Goal: Task Accomplishment & Management: Use online tool/utility

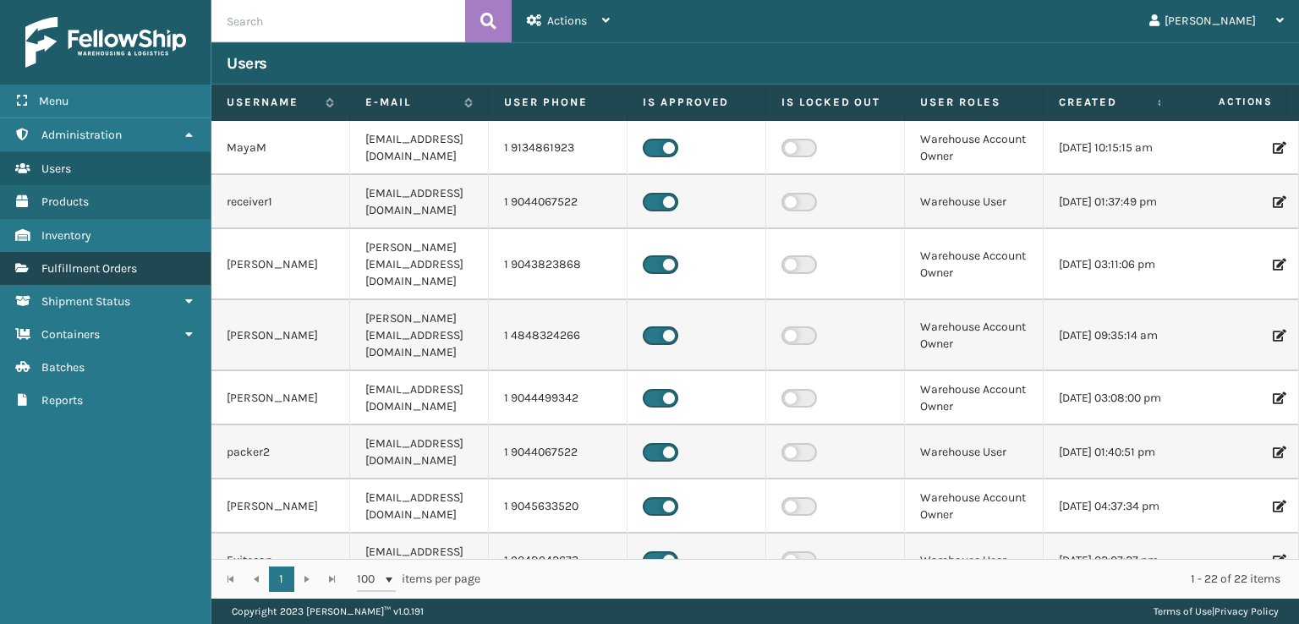
click at [85, 259] on link "Fulfillment Orders" at bounding box center [105, 268] width 211 height 33
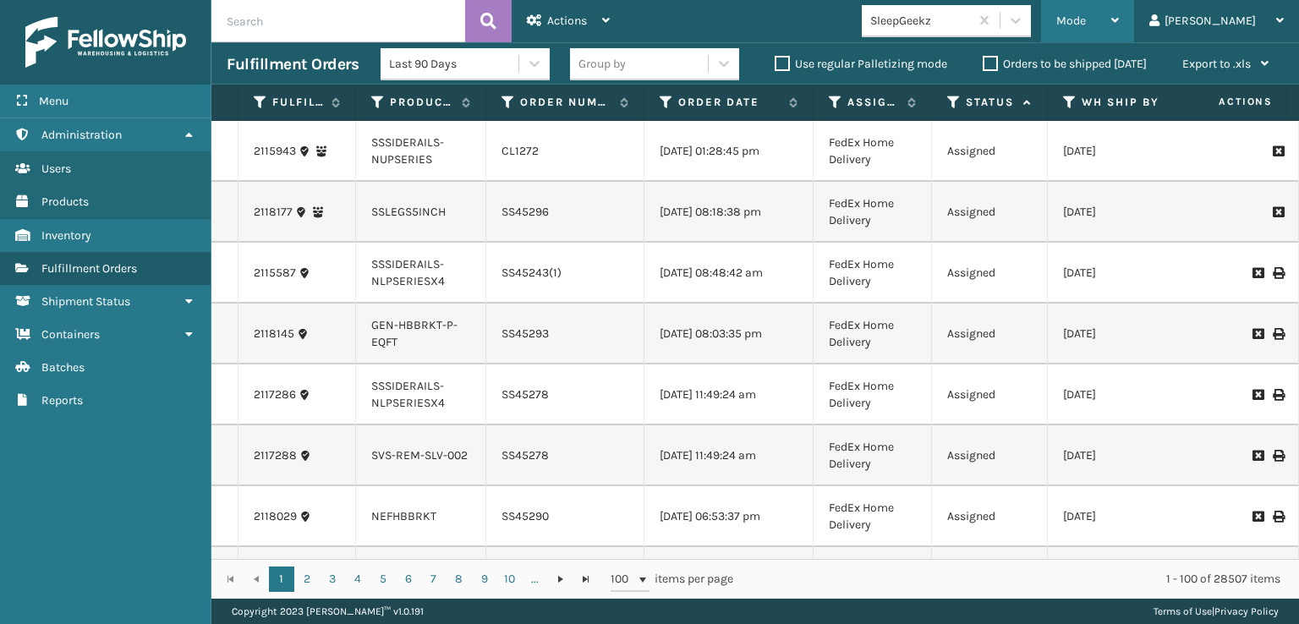
click at [1123, 26] on div "Mode Regular Mode Picking Mode Labeling Mode Exit Scan Mode" at bounding box center [1087, 21] width 93 height 42
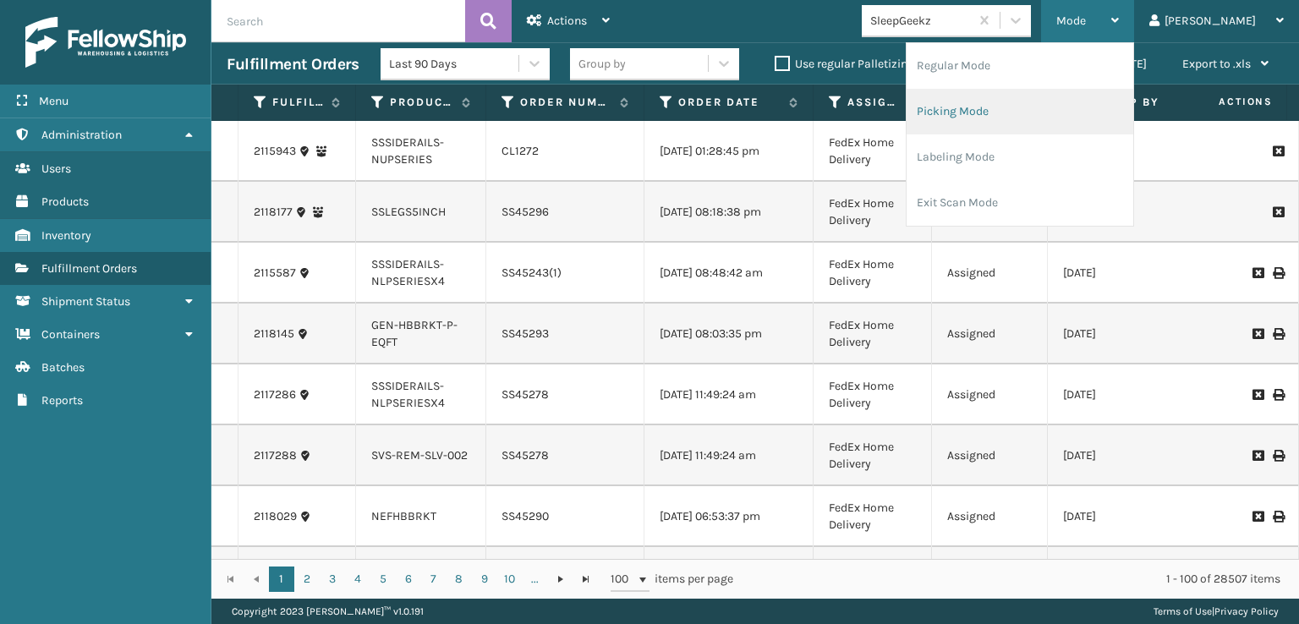
click at [1025, 112] on li "Picking Mode" at bounding box center [1019, 112] width 227 height 46
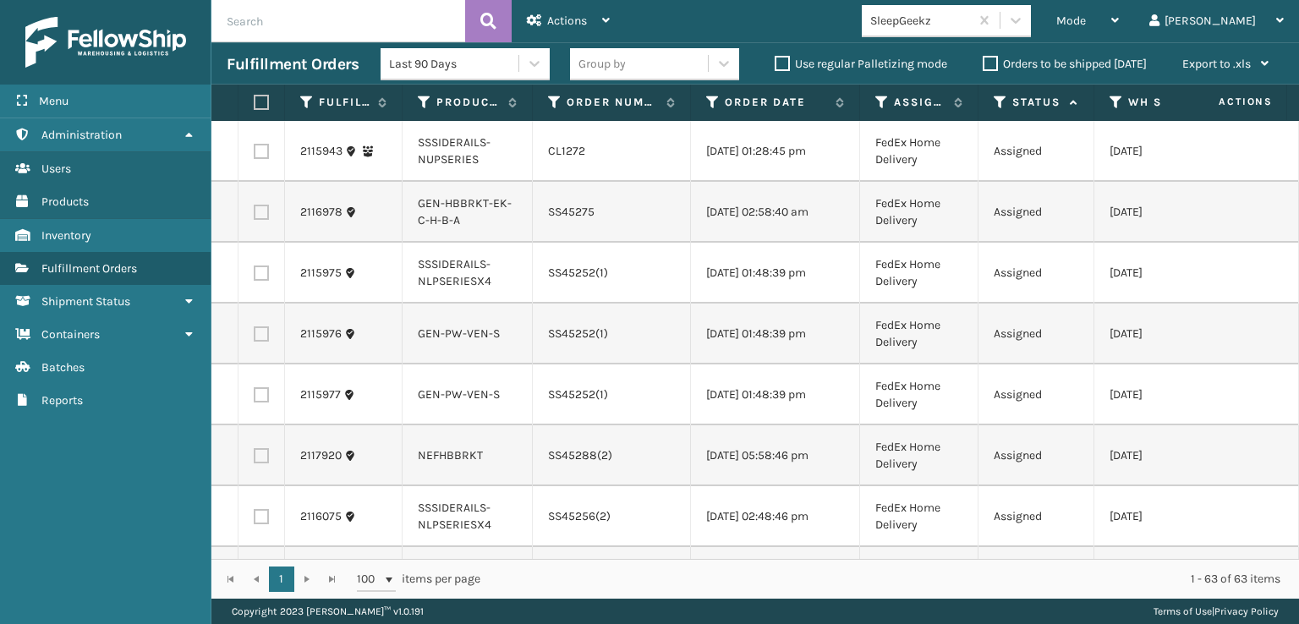
click at [264, 103] on label at bounding box center [259, 102] width 10 height 15
click at [255, 103] on input "checkbox" at bounding box center [254, 102] width 1 height 11
checkbox input "true"
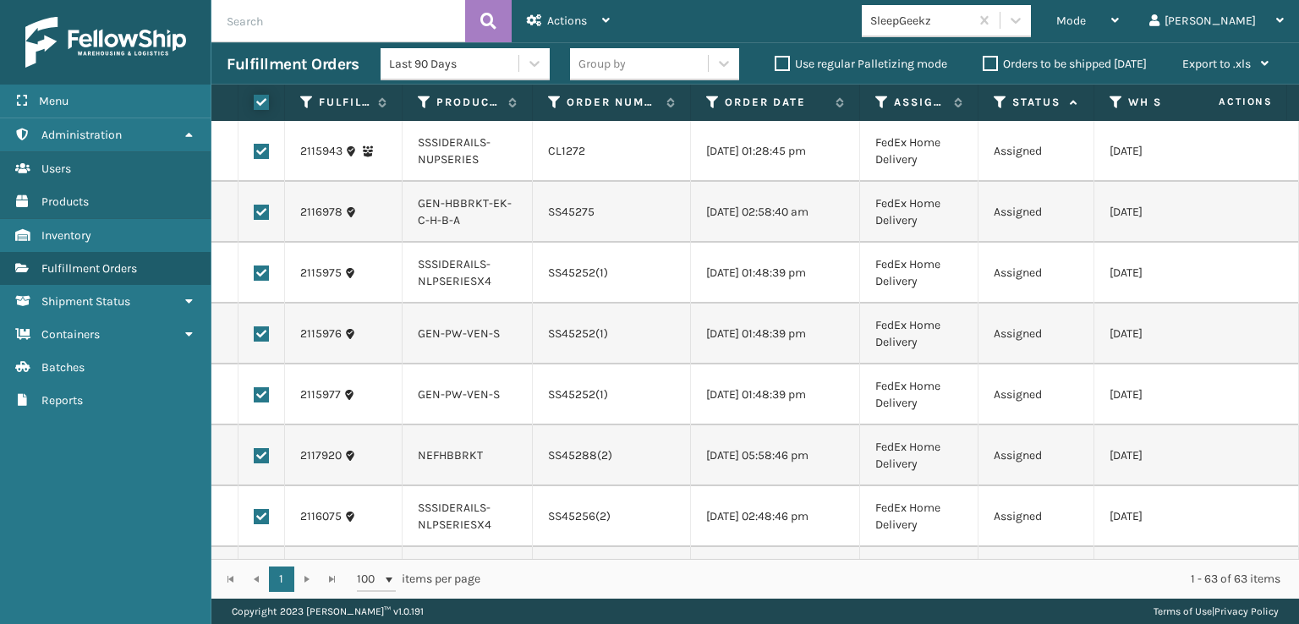
checkbox input "true"
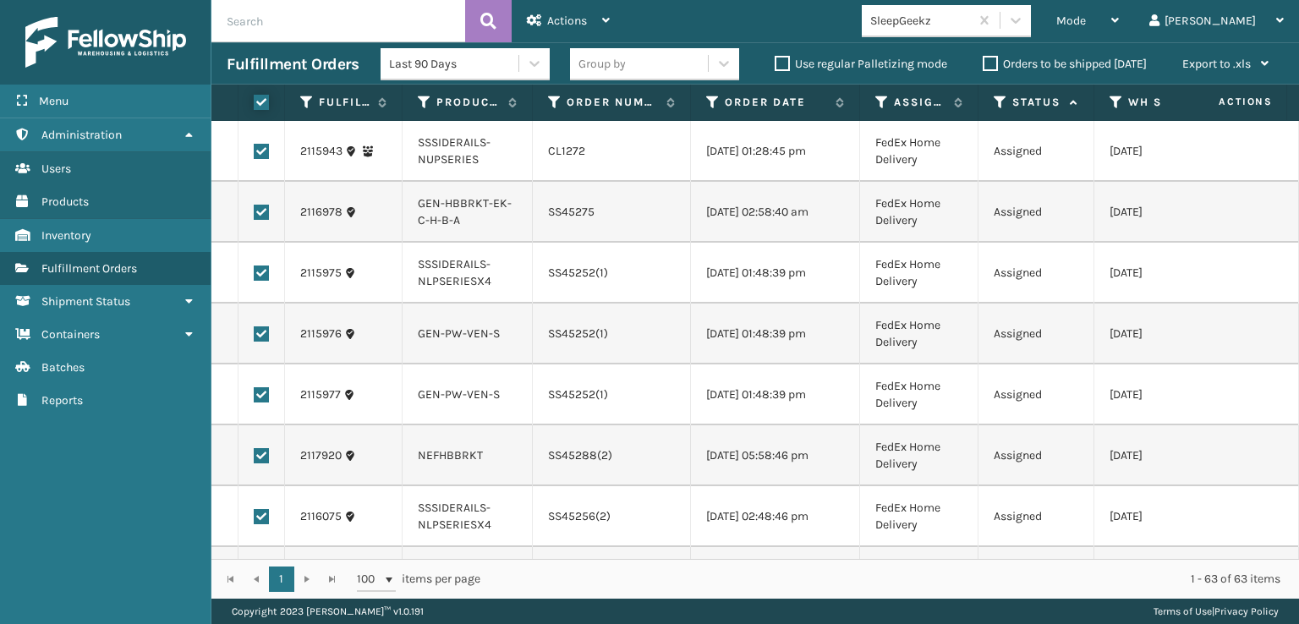
checkbox input "true"
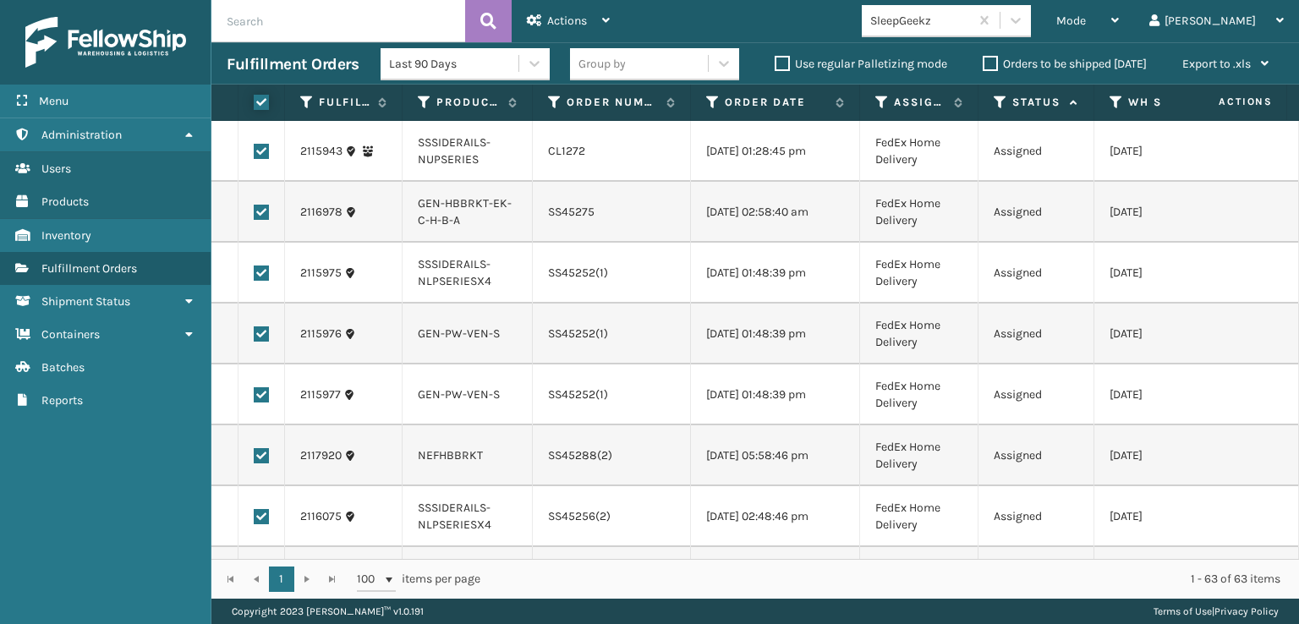
checkbox input "true"
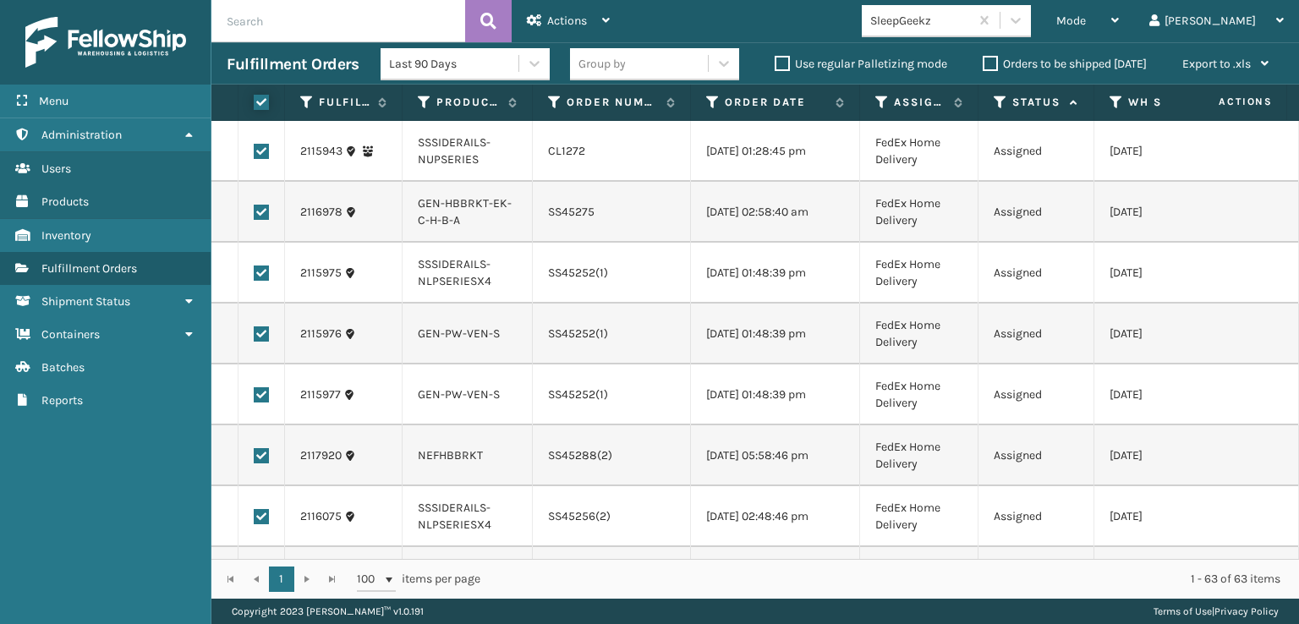
checkbox input "true"
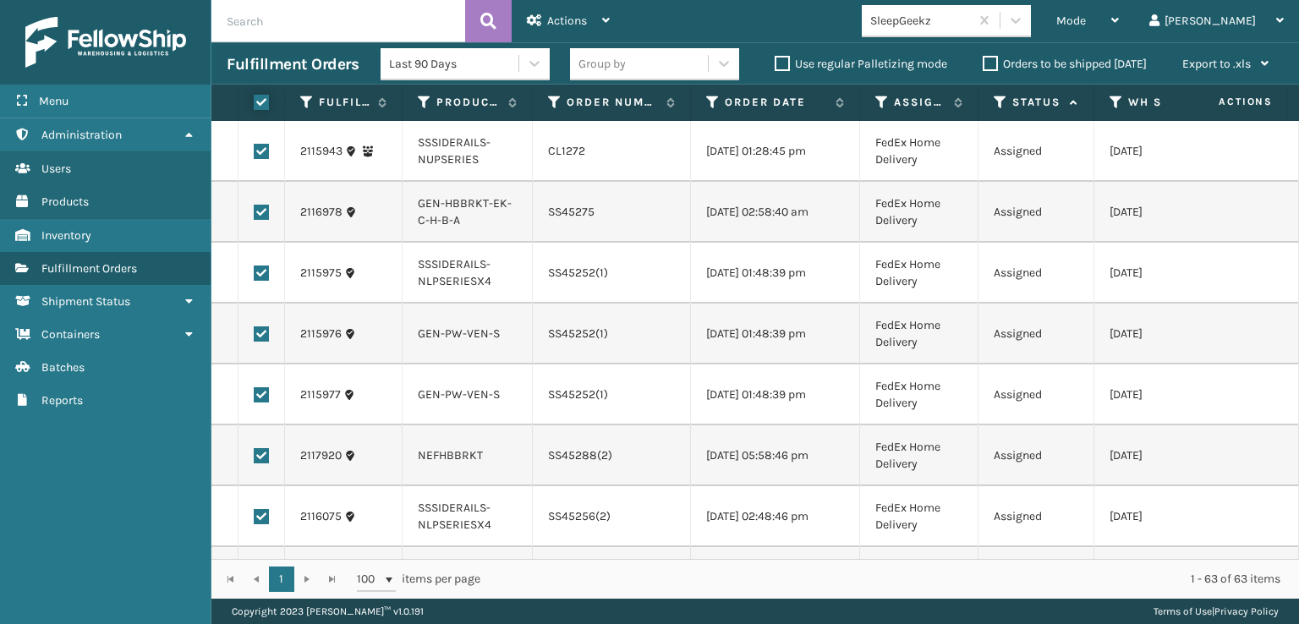
checkbox input "true"
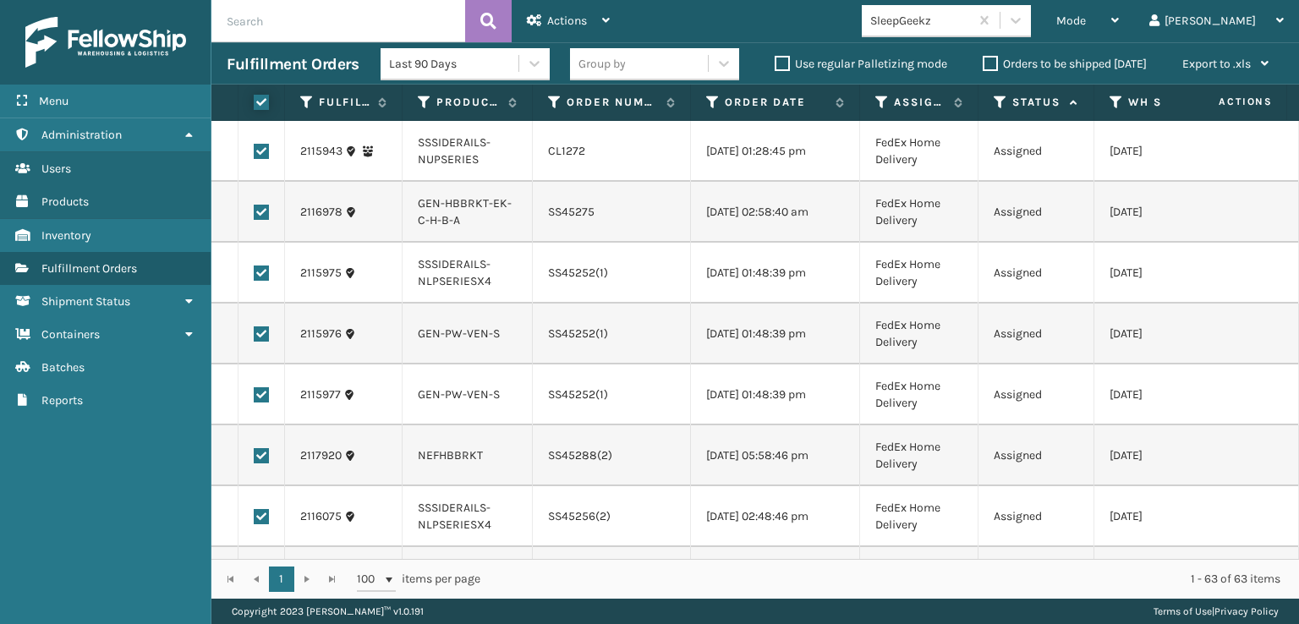
checkbox input "true"
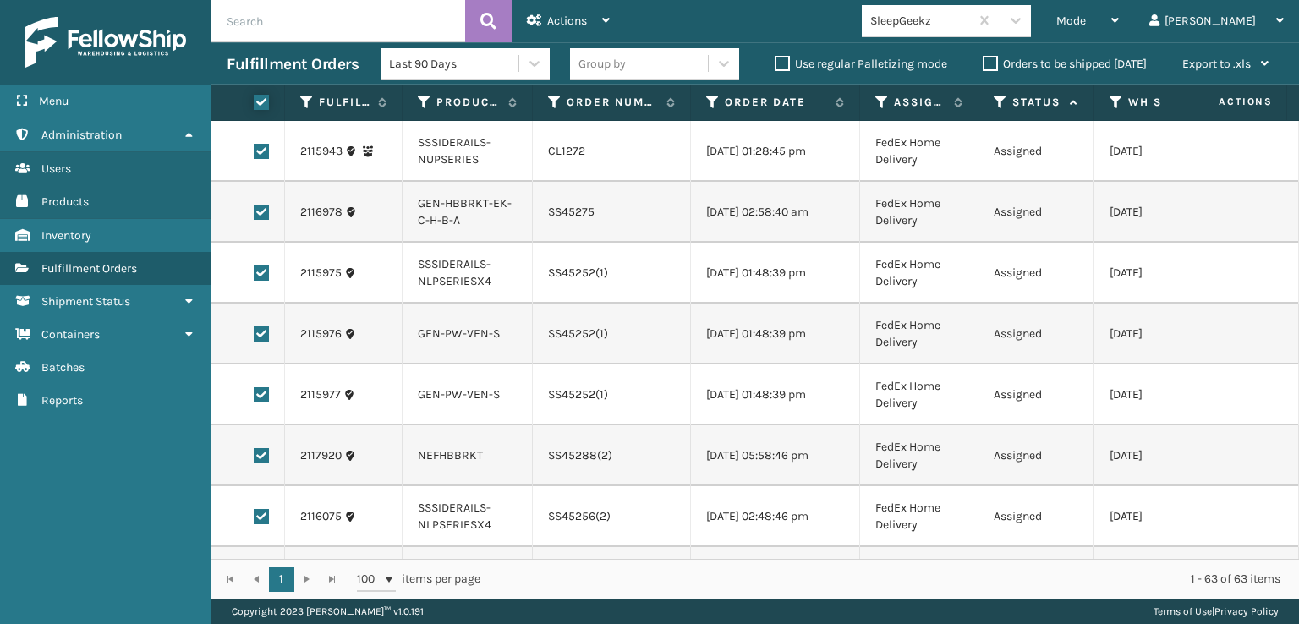
checkbox input "true"
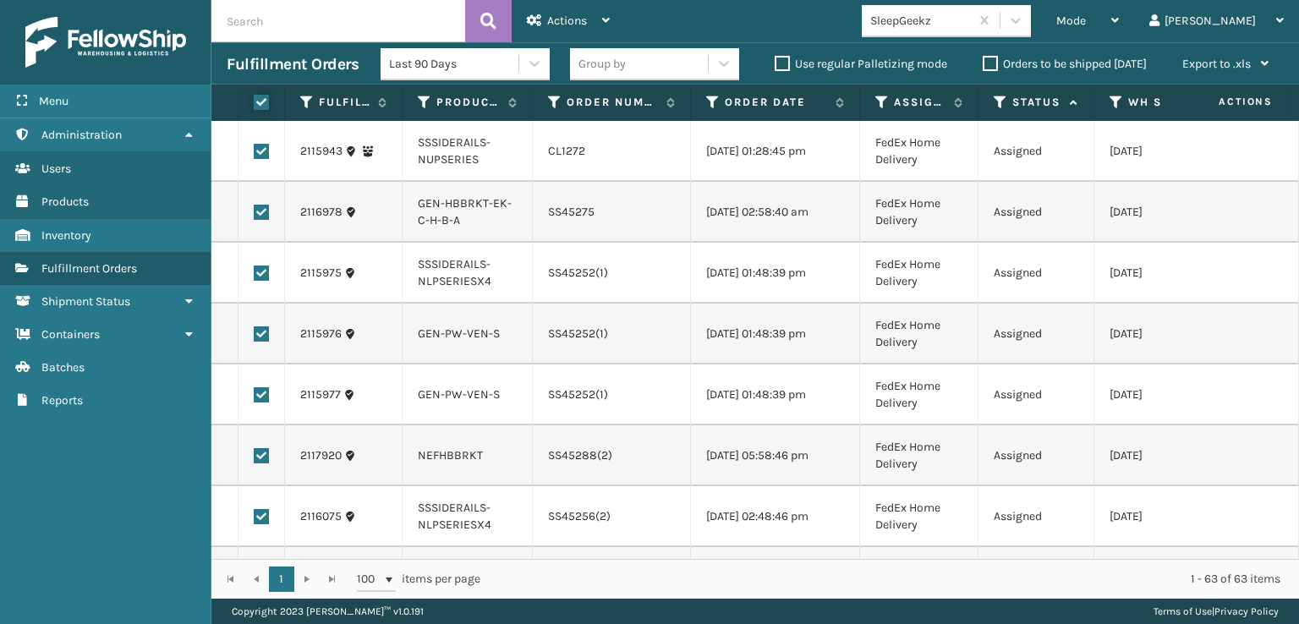
checkbox input "true"
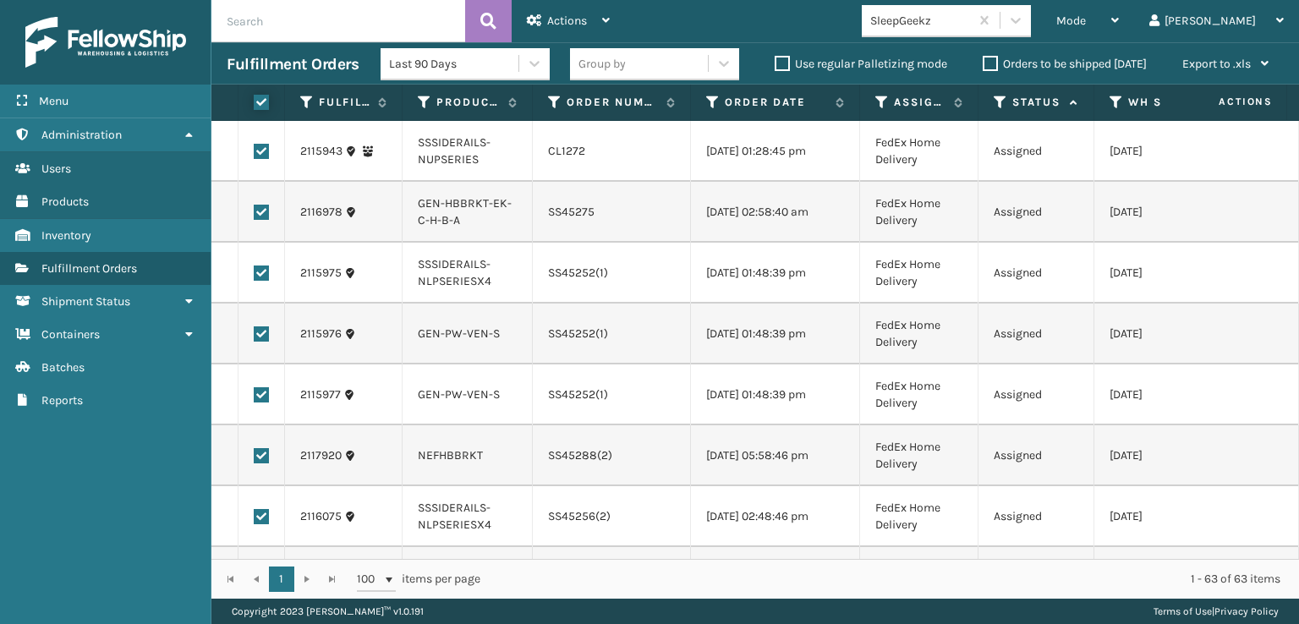
checkbox input "true"
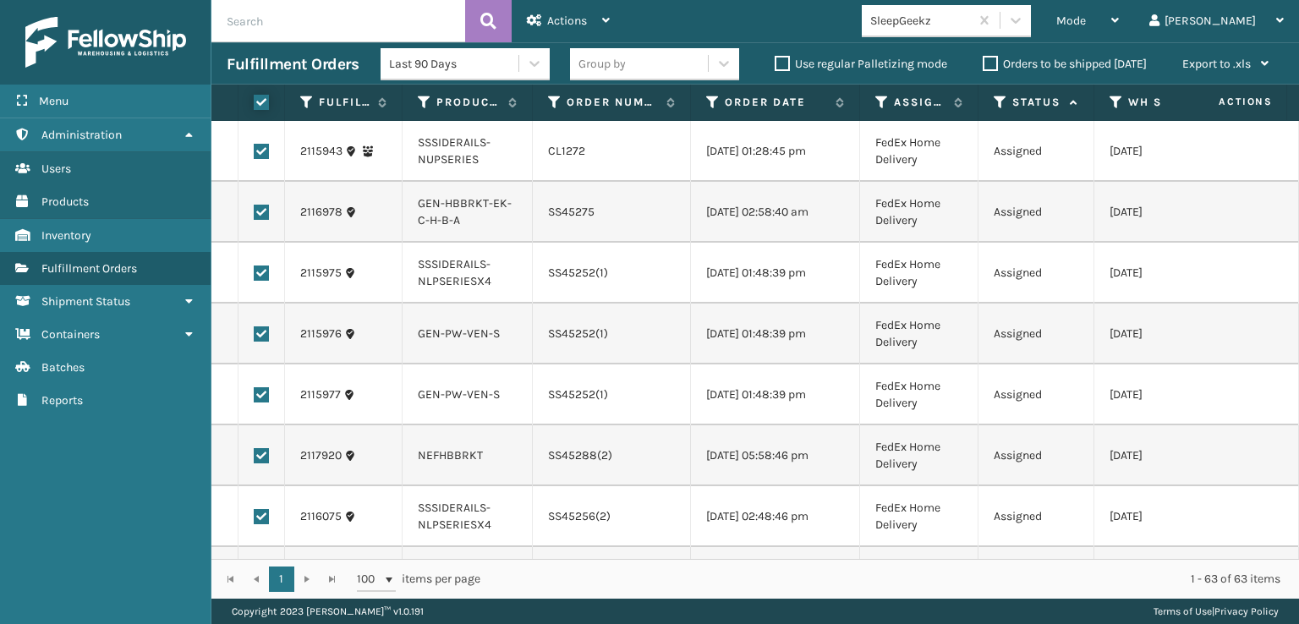
checkbox input "true"
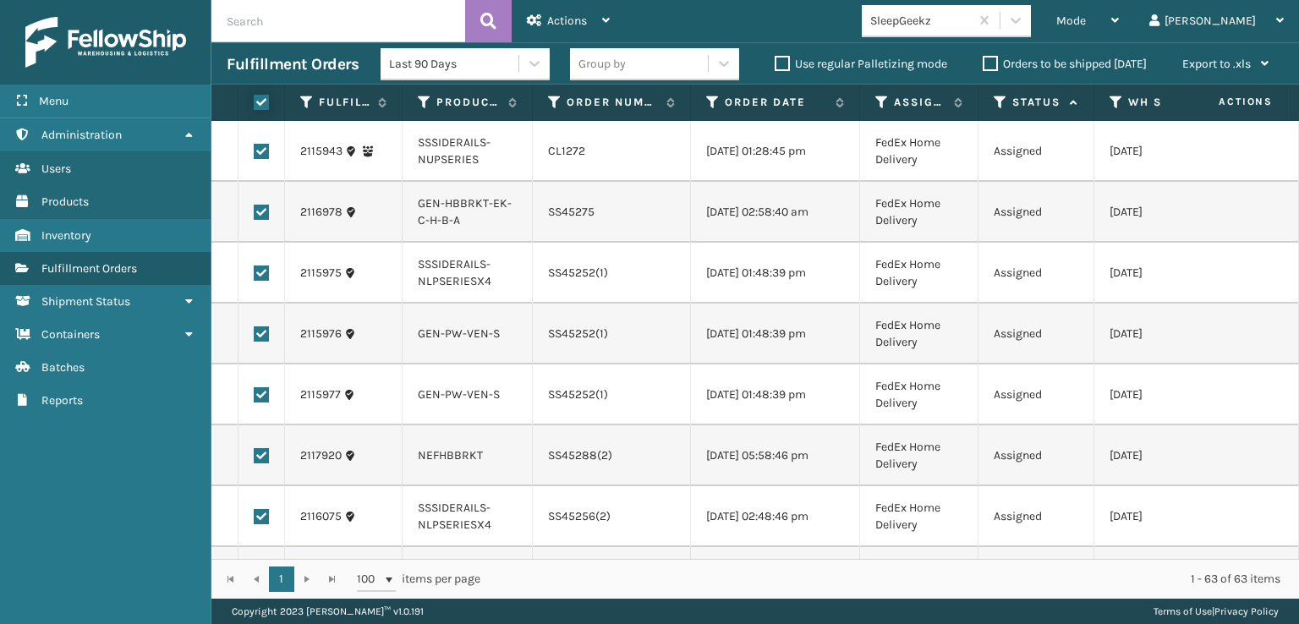
checkbox input "true"
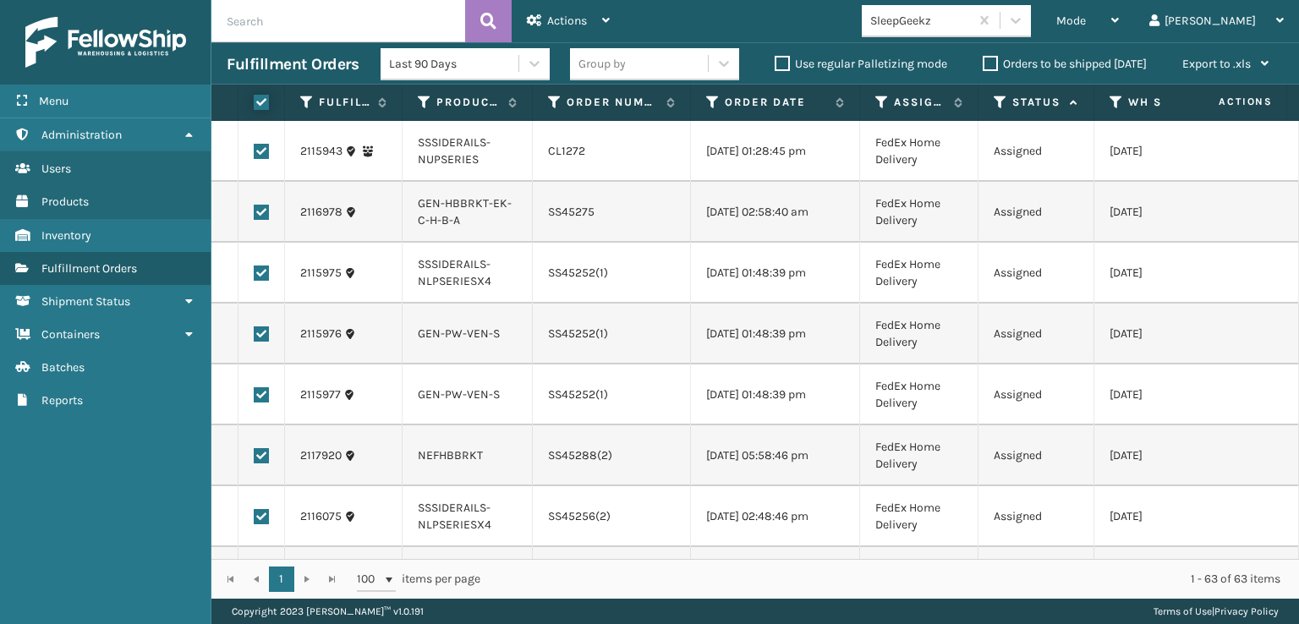
checkbox input "true"
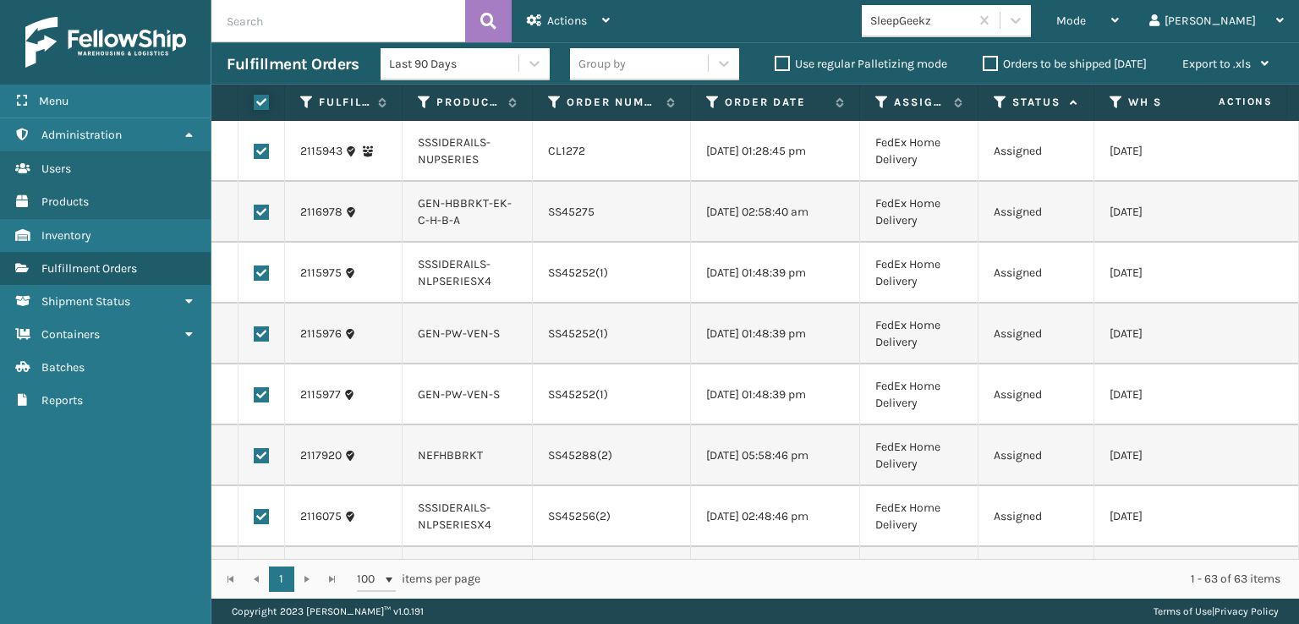
checkbox input "true"
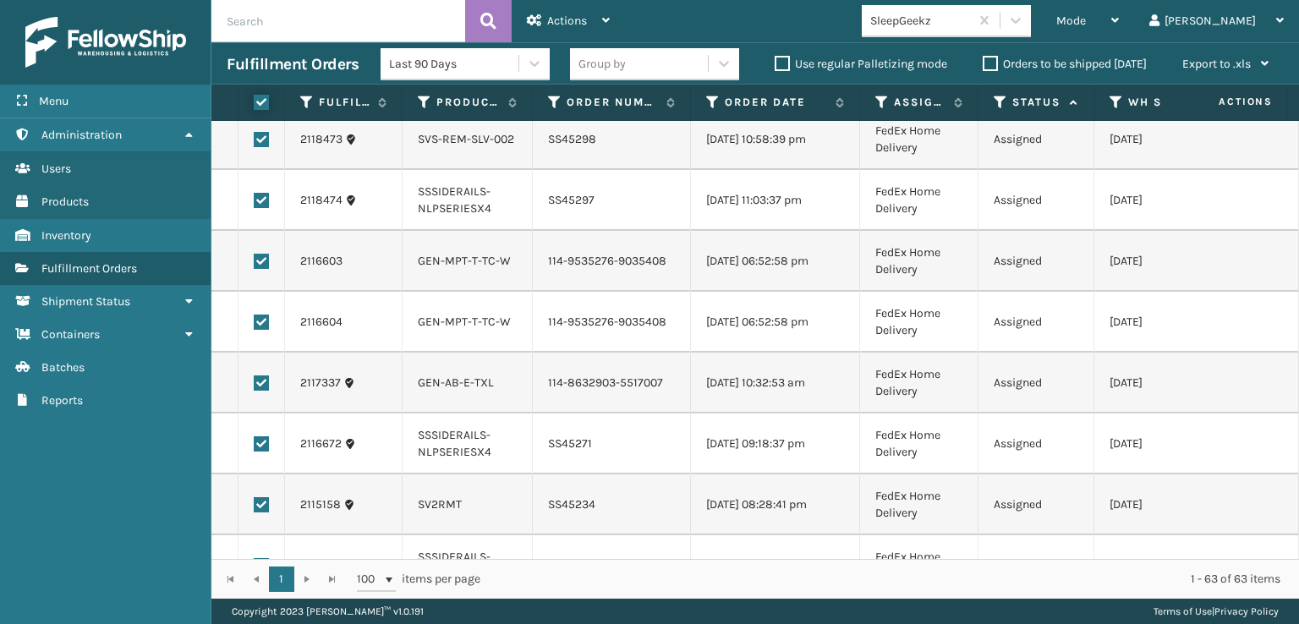
scroll to position [2790, 0]
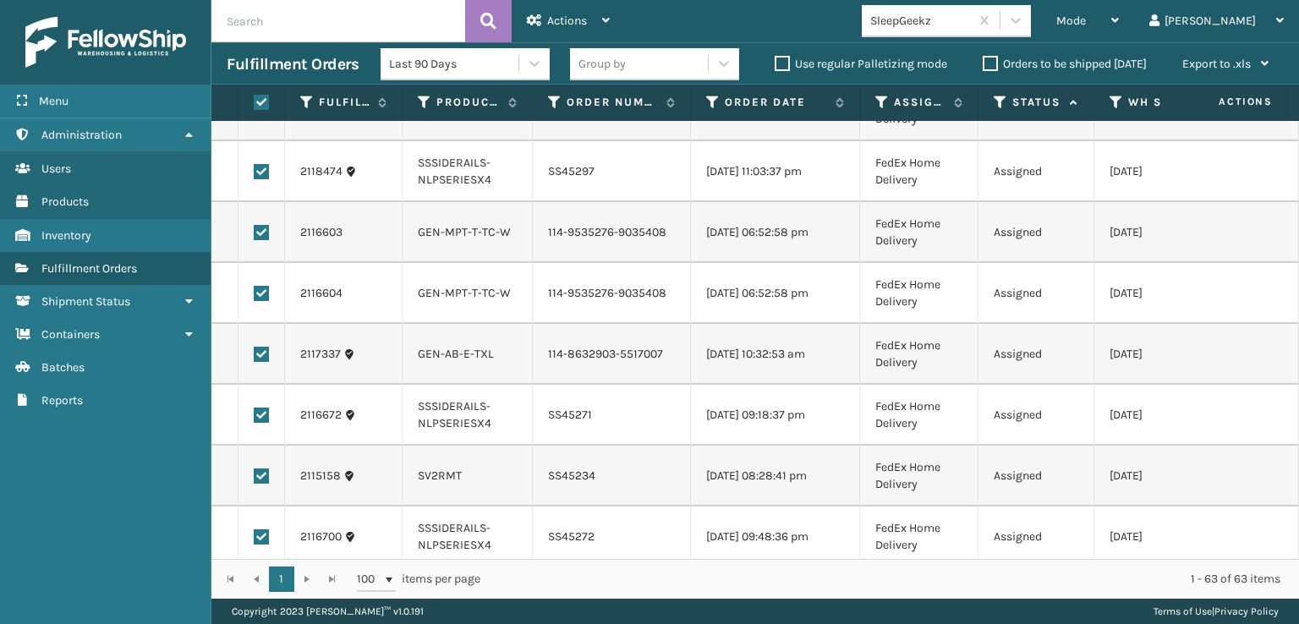
click at [250, 385] on td at bounding box center [261, 354] width 47 height 61
click at [266, 362] on label at bounding box center [261, 354] width 15 height 15
click at [255, 358] on input "checkbox" at bounding box center [254, 352] width 1 height 11
checkbox input "false"
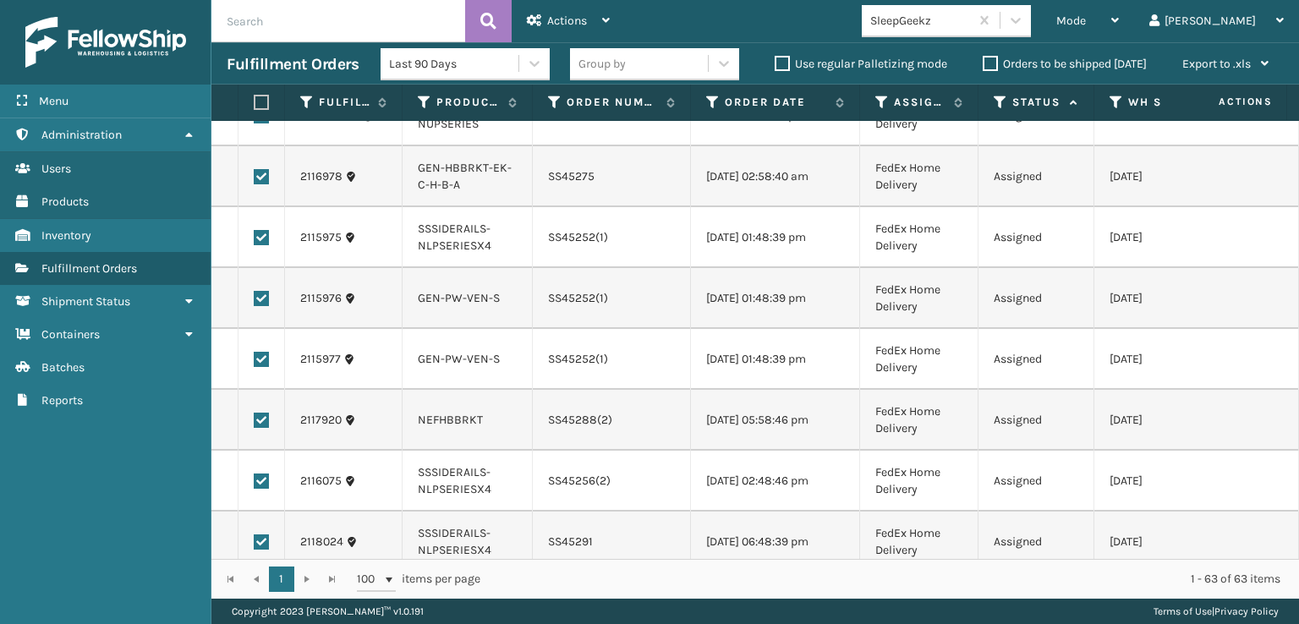
scroll to position [0, 0]
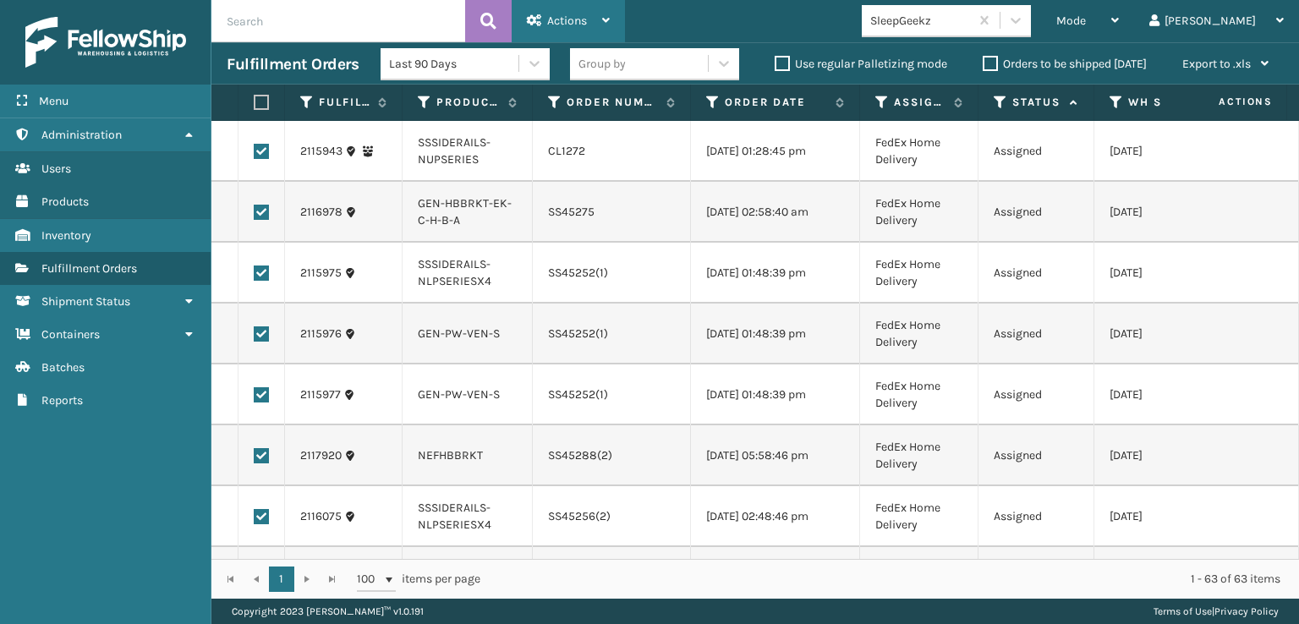
click at [562, 13] on div "Actions" at bounding box center [568, 21] width 83 height 42
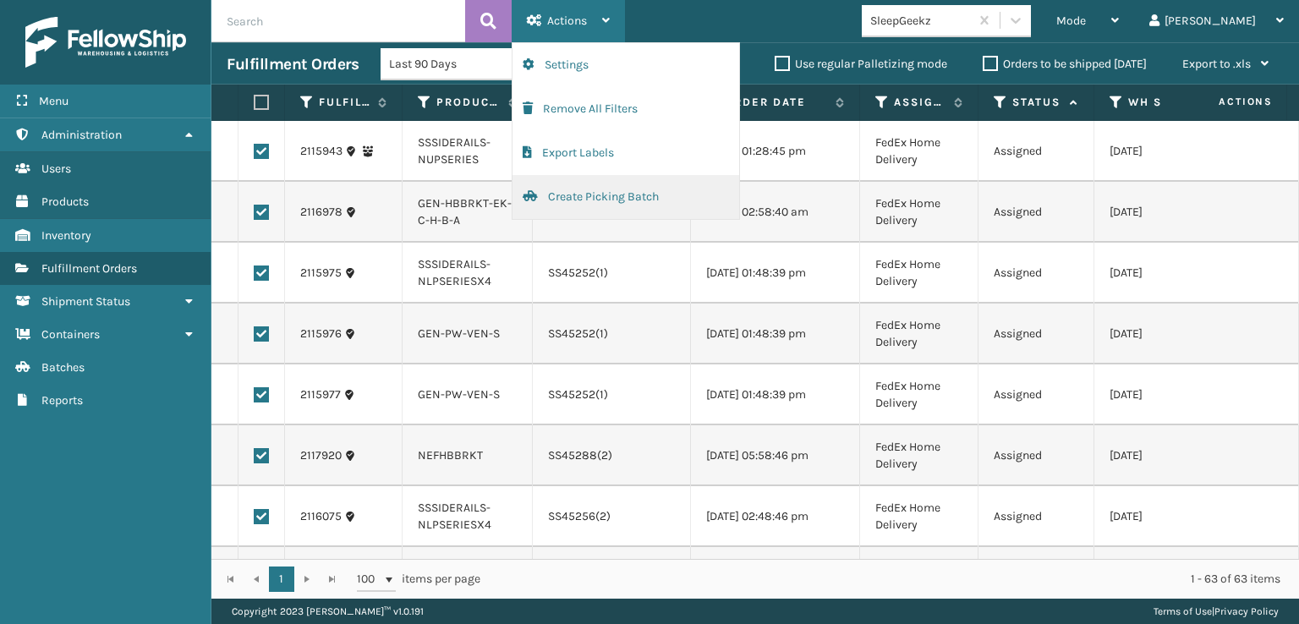
click at [574, 202] on button "Create Picking Batch" at bounding box center [625, 197] width 227 height 44
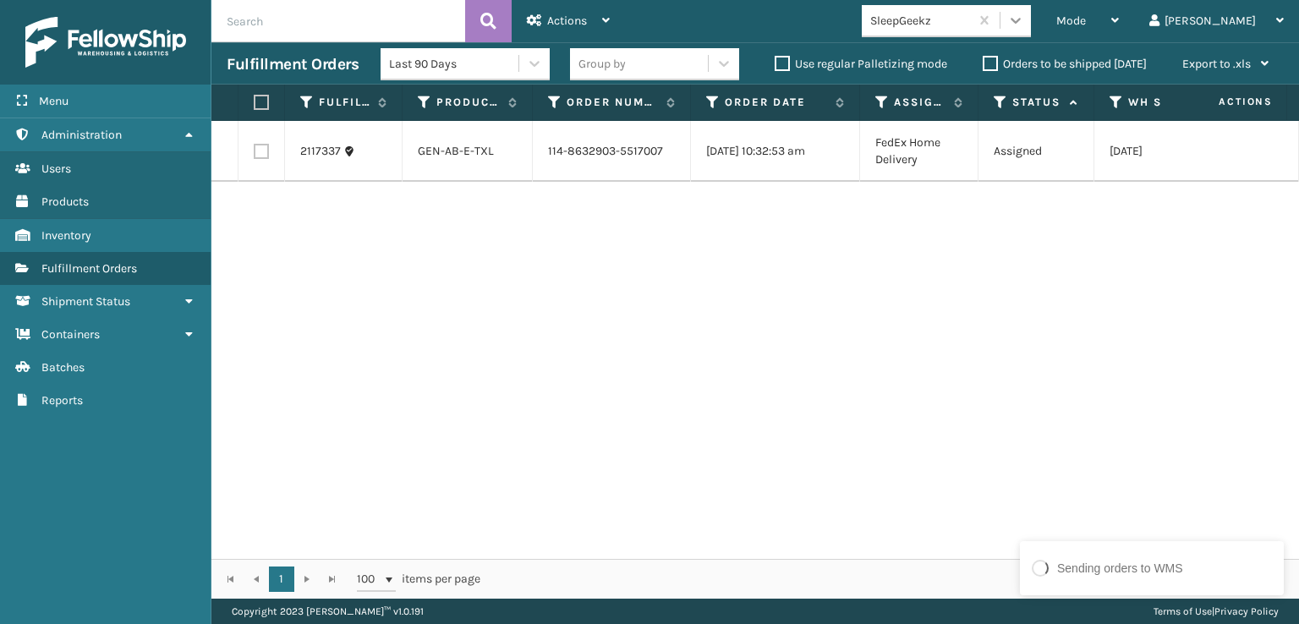
click at [1024, 20] on icon at bounding box center [1015, 20] width 17 height 17
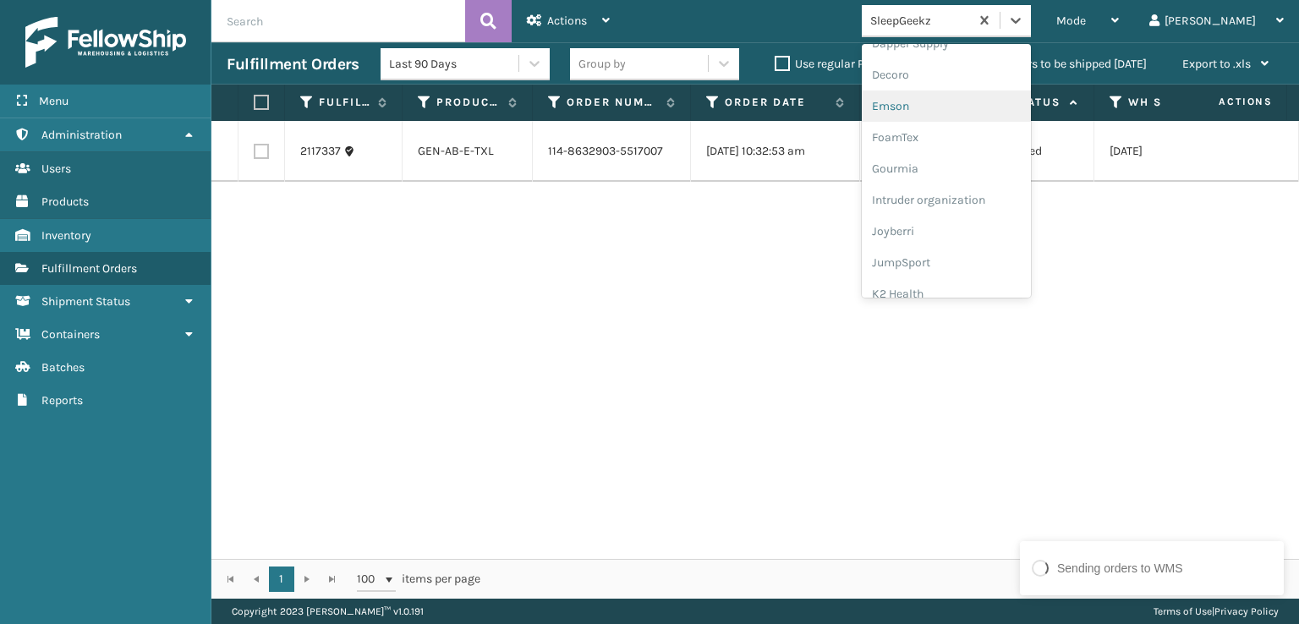
scroll to position [338, 0]
click at [983, 117] on div "FoamTex" at bounding box center [946, 131] width 169 height 31
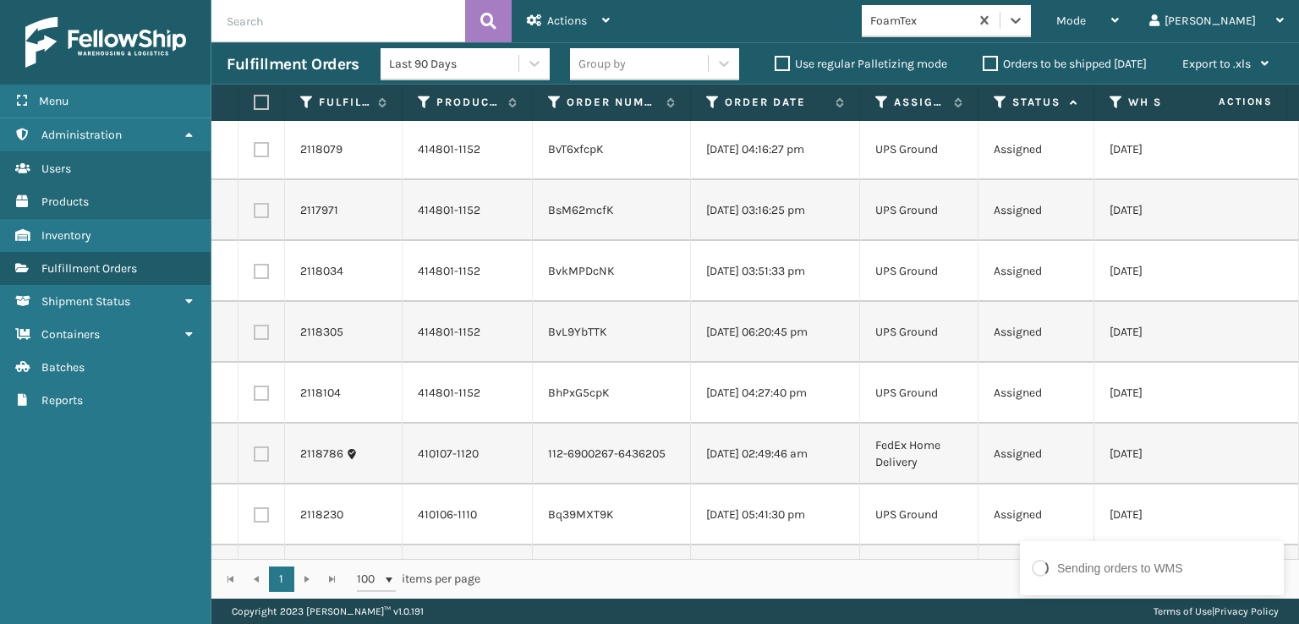
scroll to position [0, 0]
click at [1024, 25] on icon at bounding box center [1015, 20] width 17 height 17
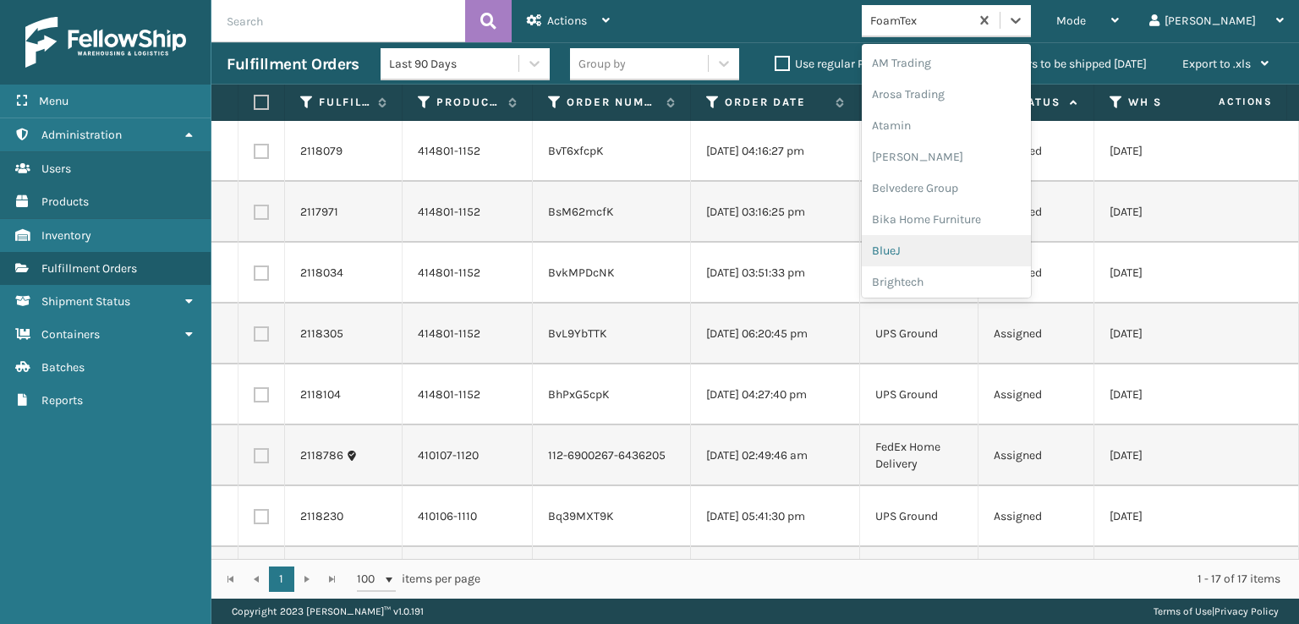
scroll to position [198, 0]
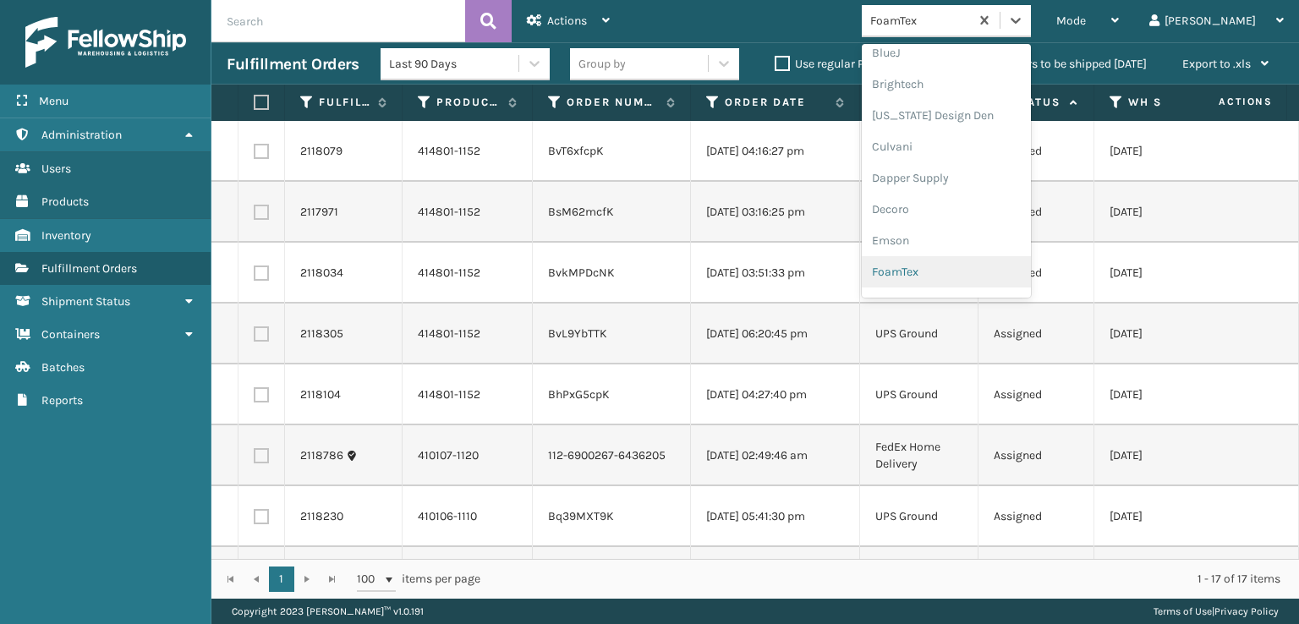
click at [984, 266] on div "FoamTex" at bounding box center [946, 271] width 169 height 31
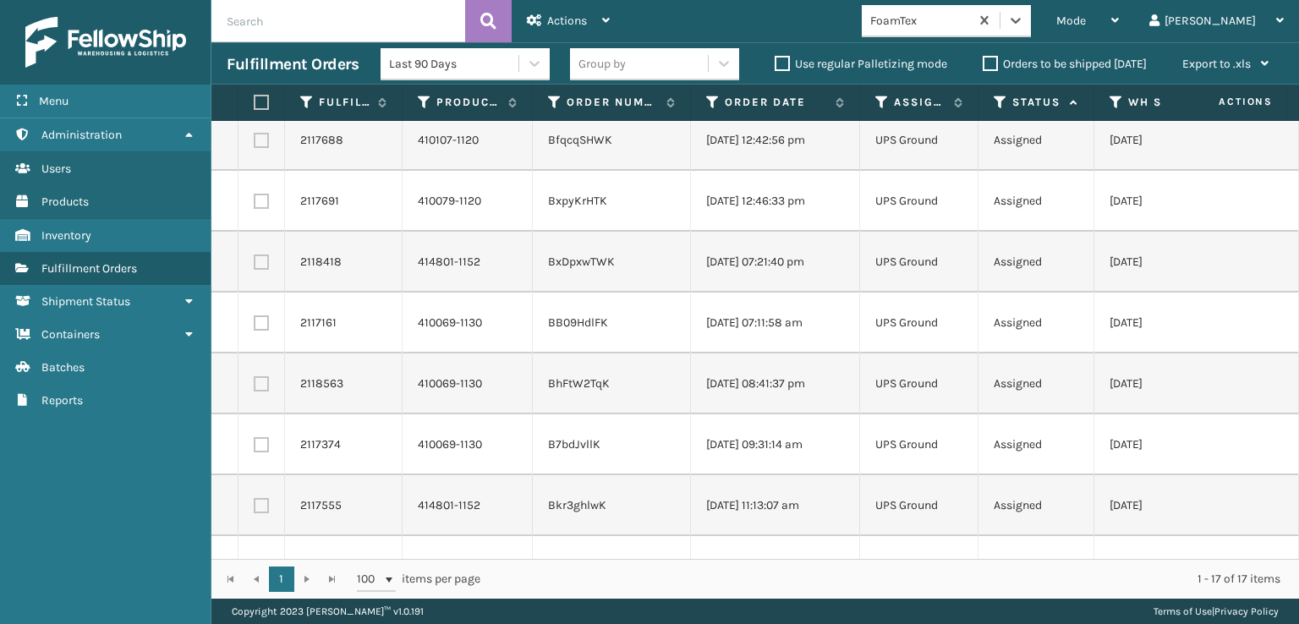
scroll to position [169, 0]
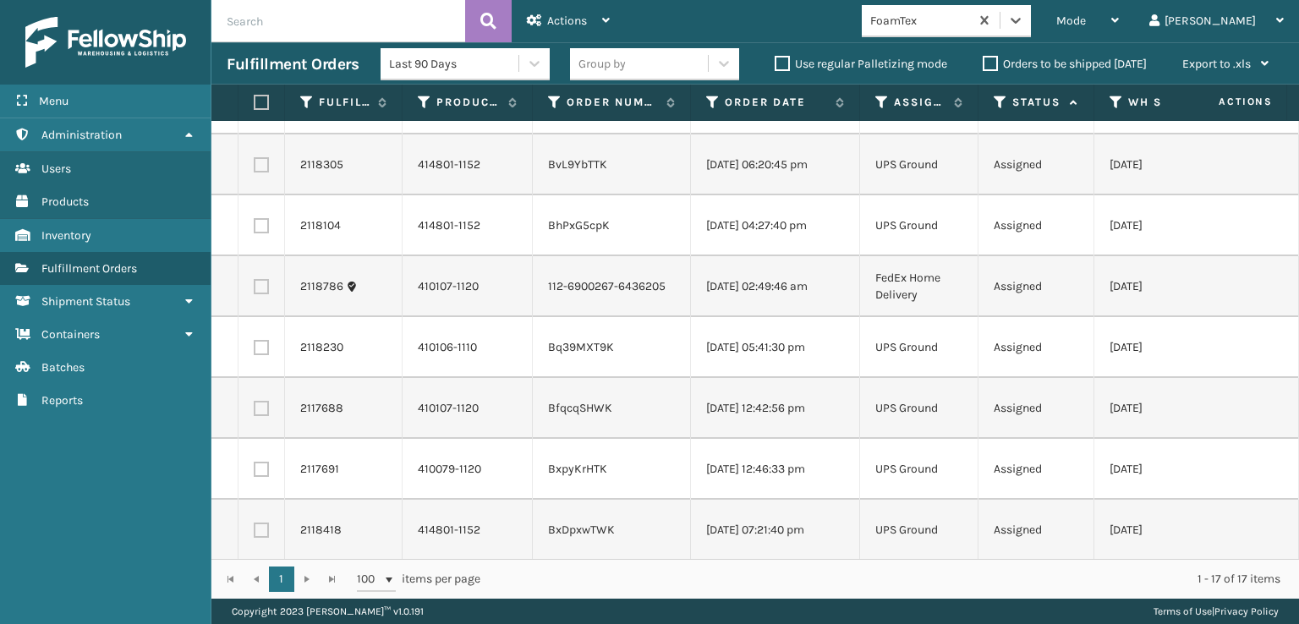
click at [264, 101] on label at bounding box center [259, 102] width 10 height 15
click at [255, 101] on input "checkbox" at bounding box center [254, 102] width 1 height 11
checkbox input "true"
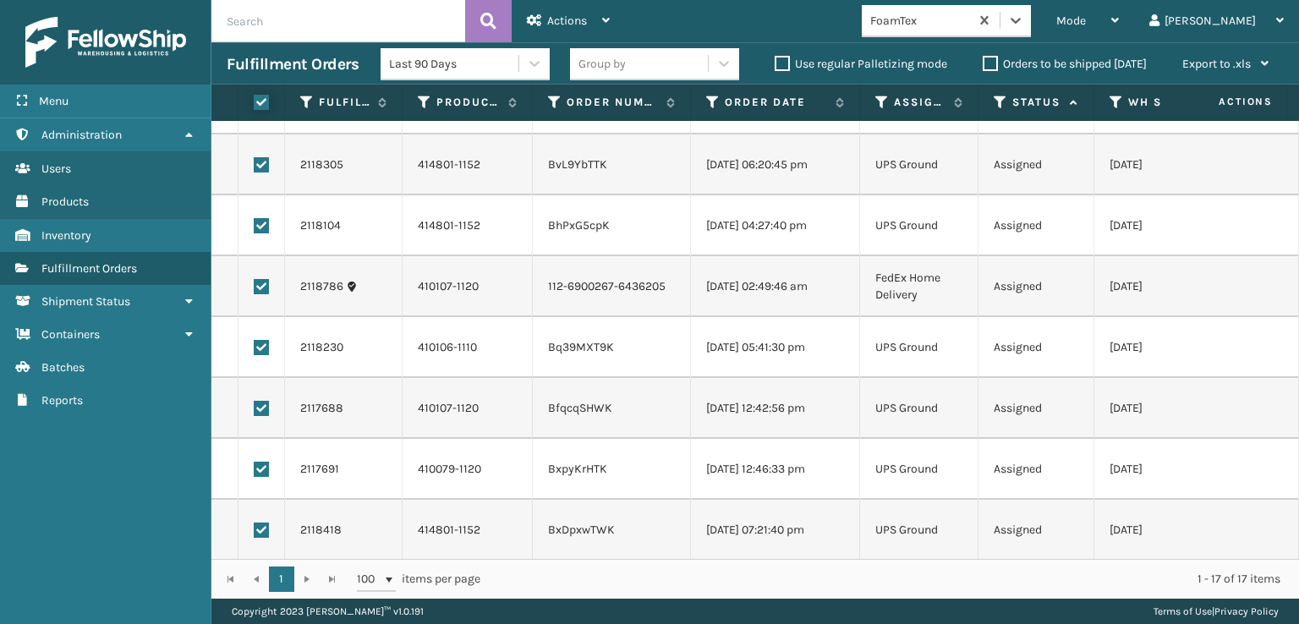
checkbox input "true"
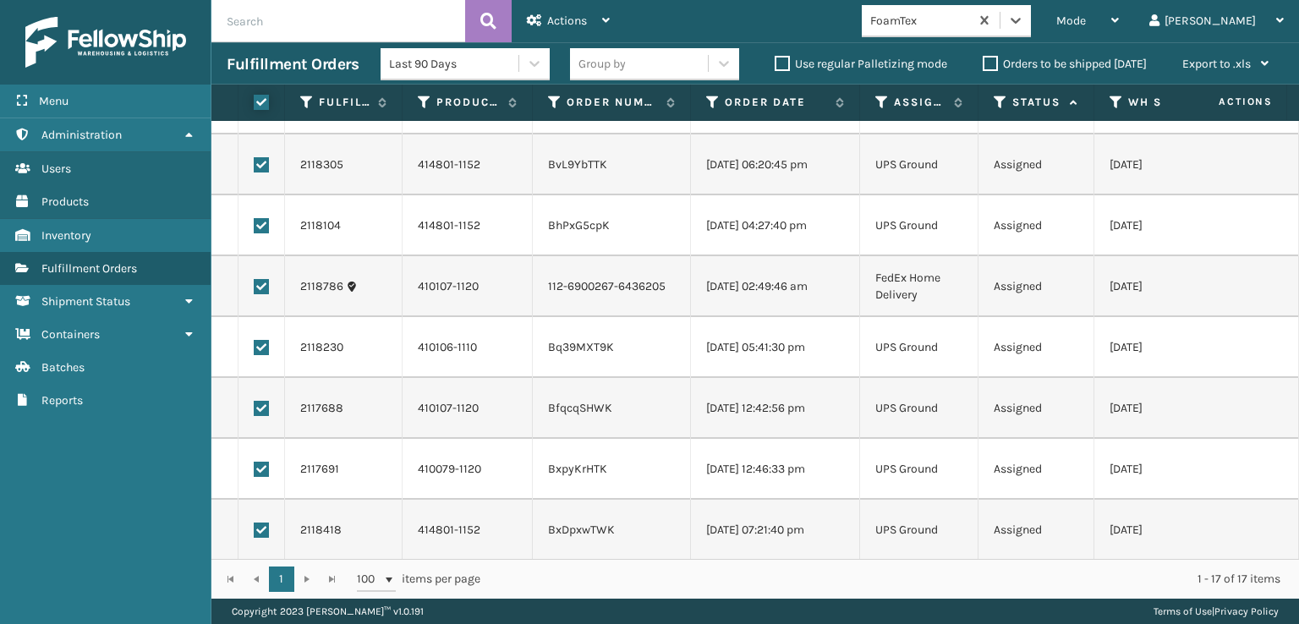
checkbox input "true"
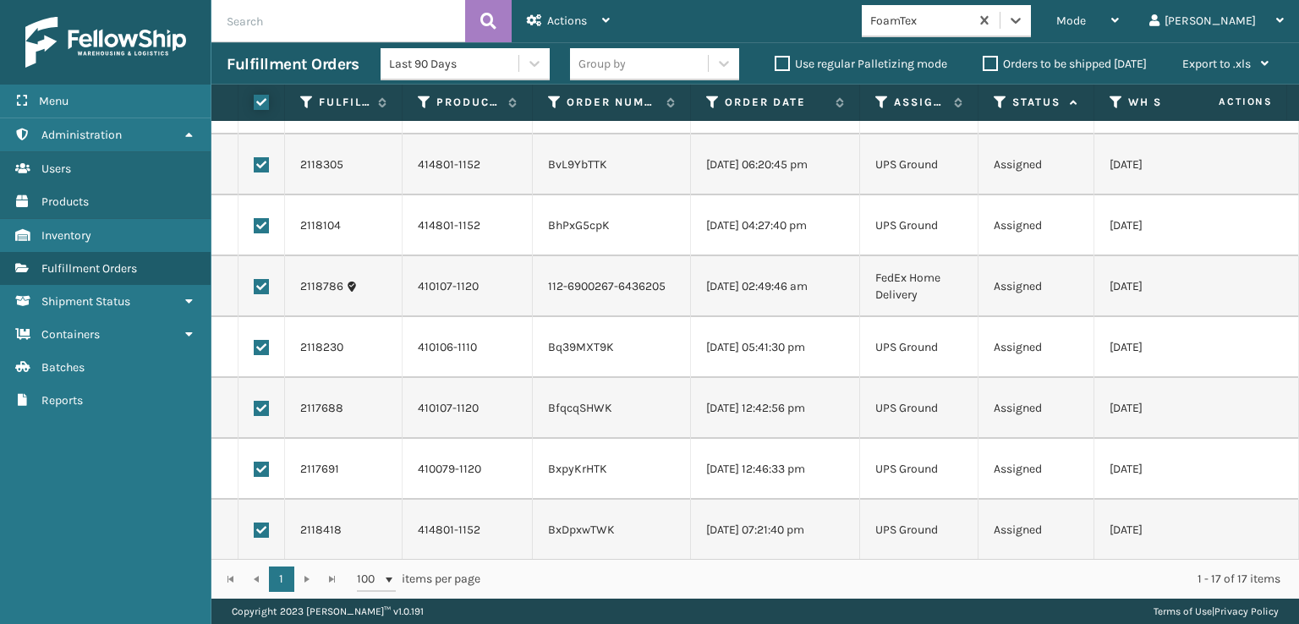
checkbox input "true"
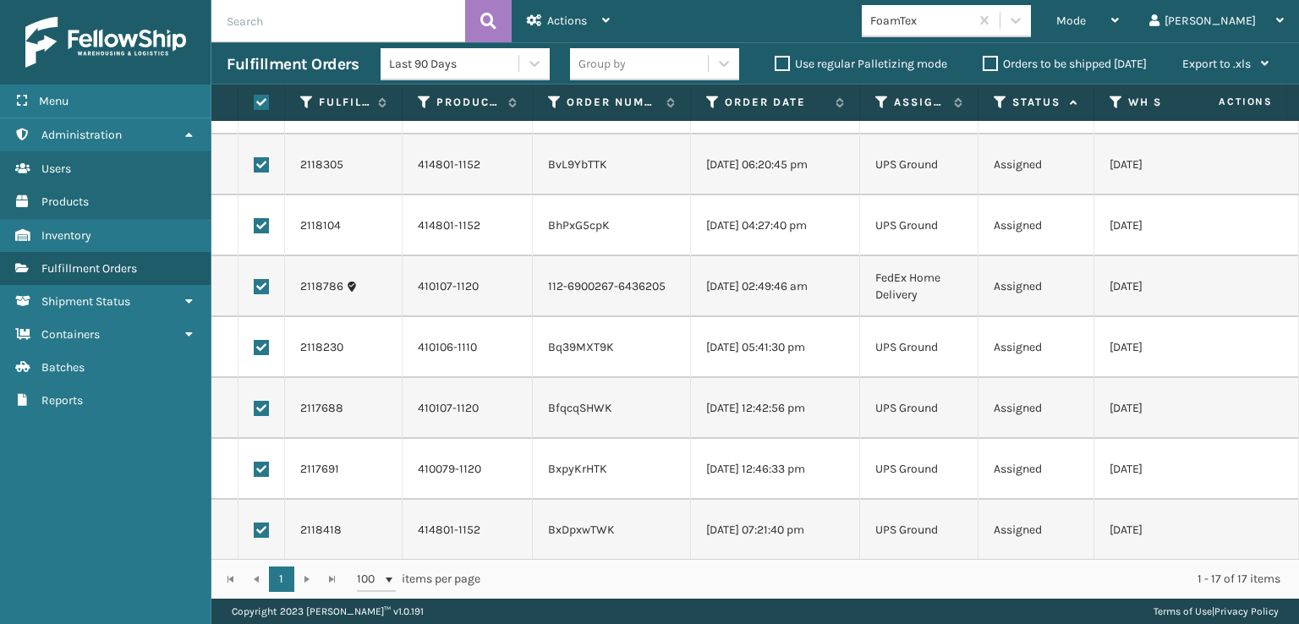
click at [258, 288] on label at bounding box center [261, 286] width 15 height 15
click at [255, 288] on input "checkbox" at bounding box center [254, 284] width 1 height 11
checkbox input "false"
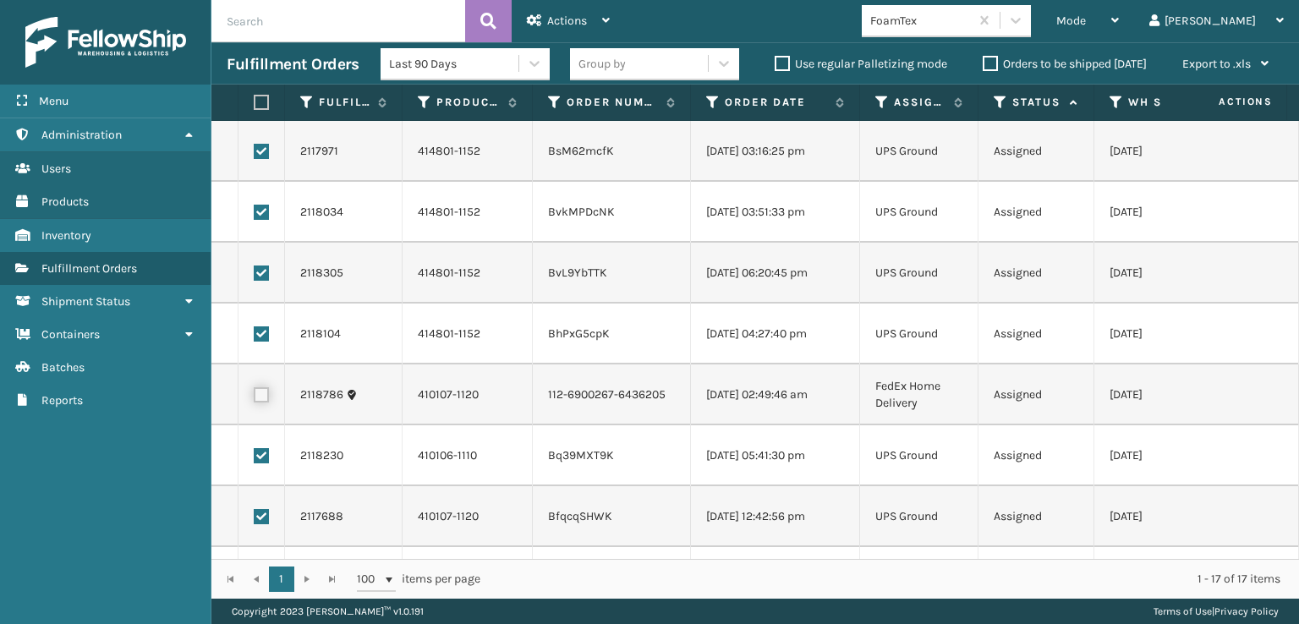
scroll to position [0, 0]
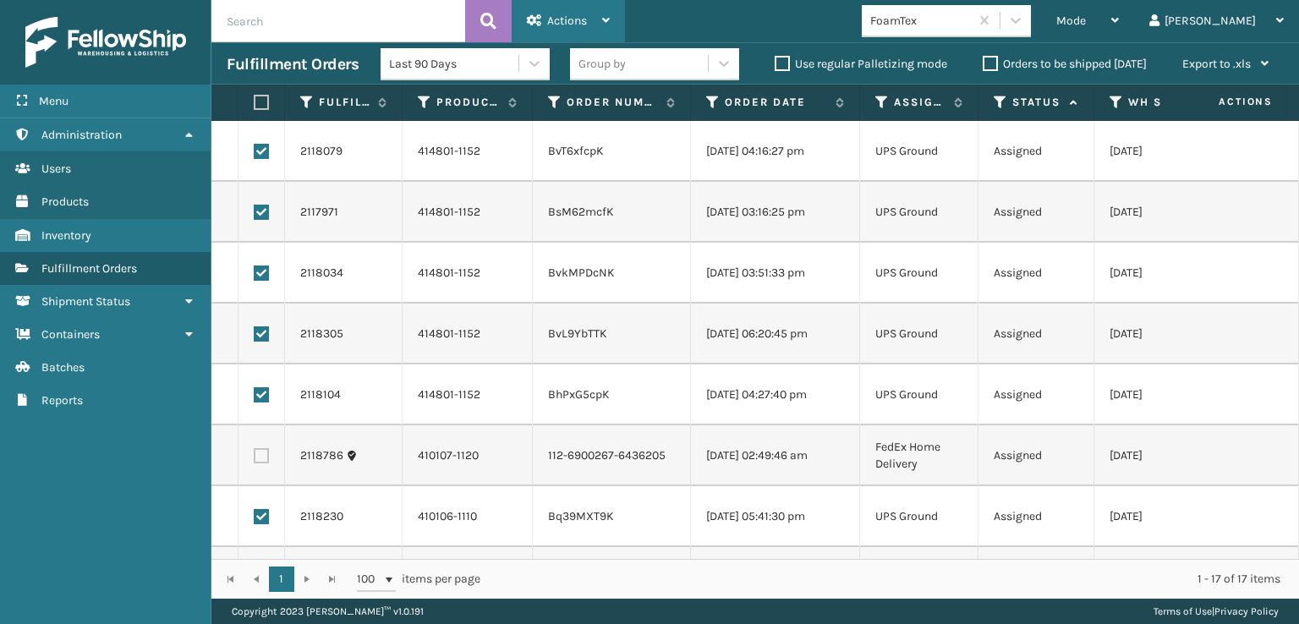
click at [555, 14] on span "Actions" at bounding box center [567, 21] width 40 height 14
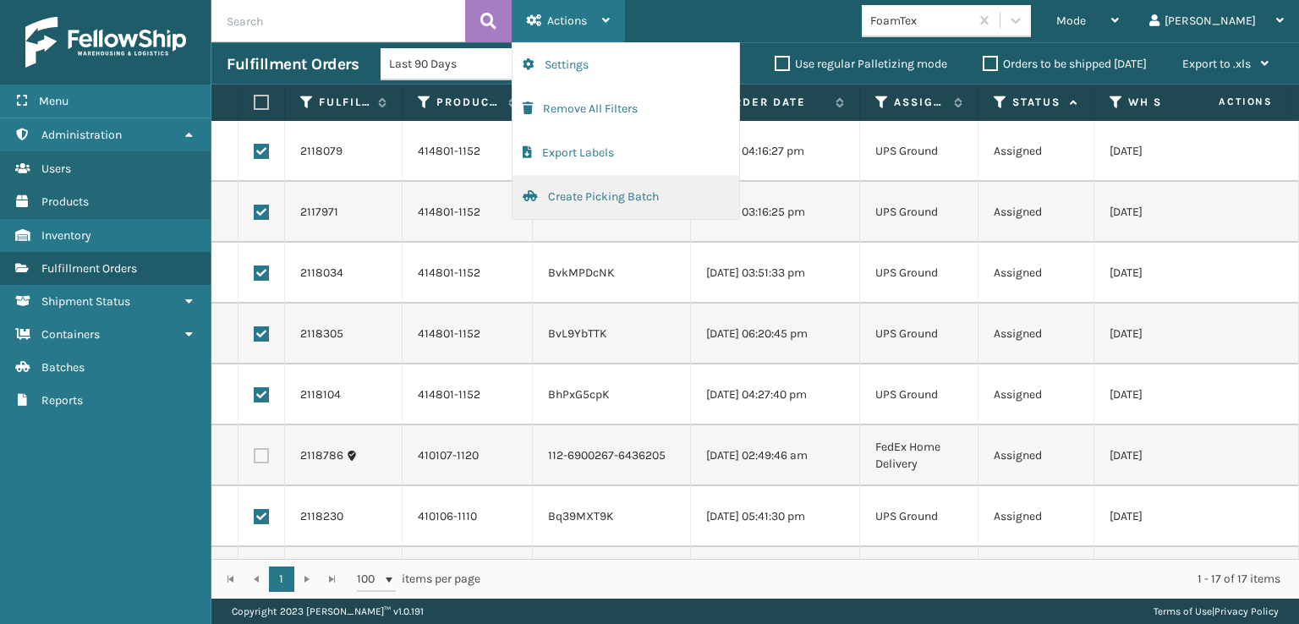
click at [638, 201] on button "Create Picking Batch" at bounding box center [625, 197] width 227 height 44
